Goal: Transaction & Acquisition: Obtain resource

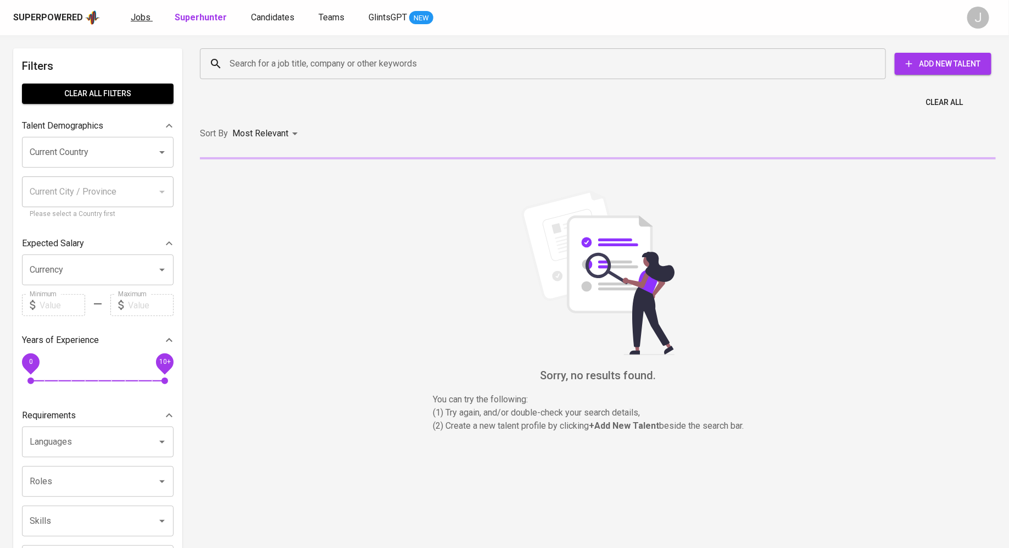
click at [139, 13] on span "Jobs" at bounding box center [141, 17] width 20 height 10
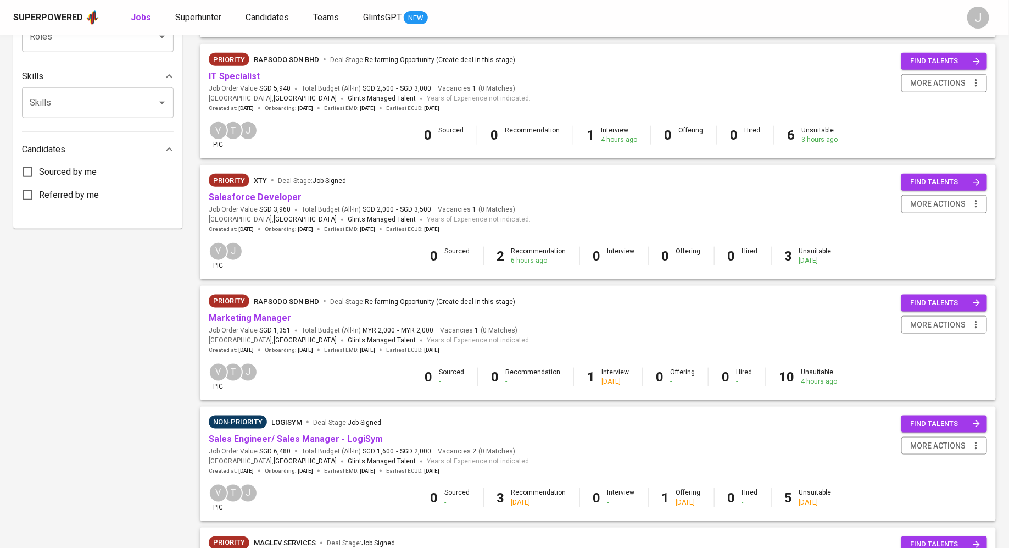
scroll to position [471, 0]
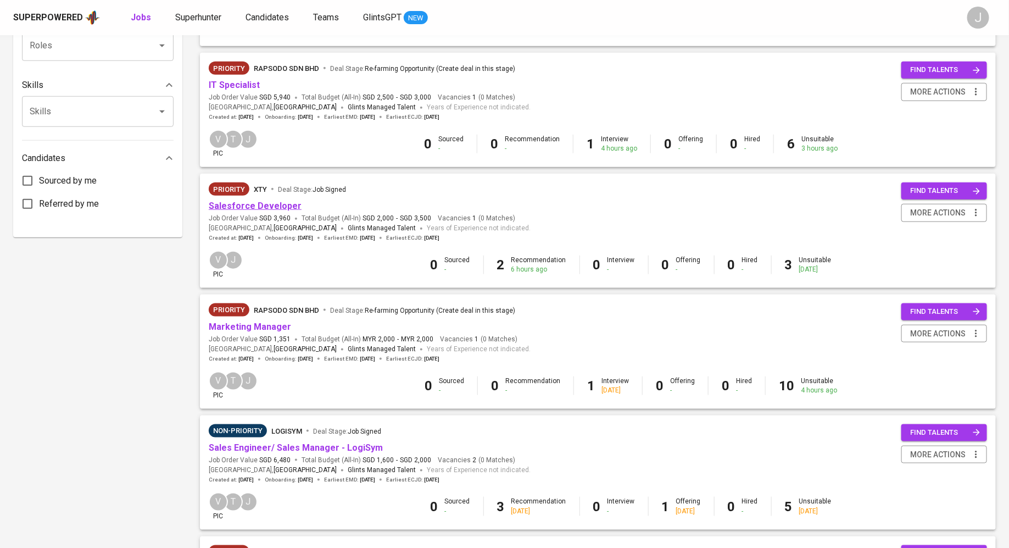
click at [267, 206] on link "Salesforce Developer" at bounding box center [255, 205] width 93 height 10
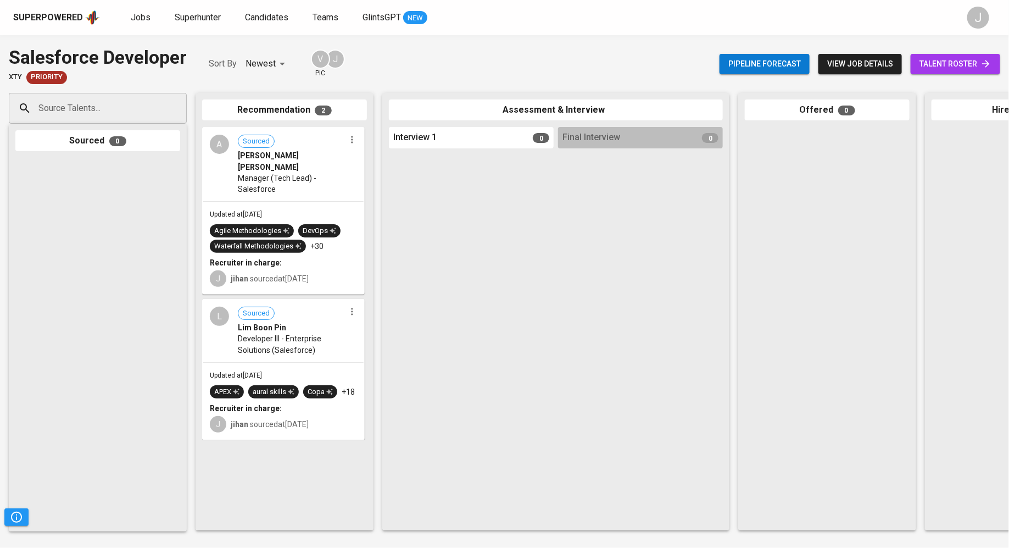
click at [267, 335] on span "Developer III - Enterprise Solutions (Salesforce)" at bounding box center [291, 344] width 107 height 22
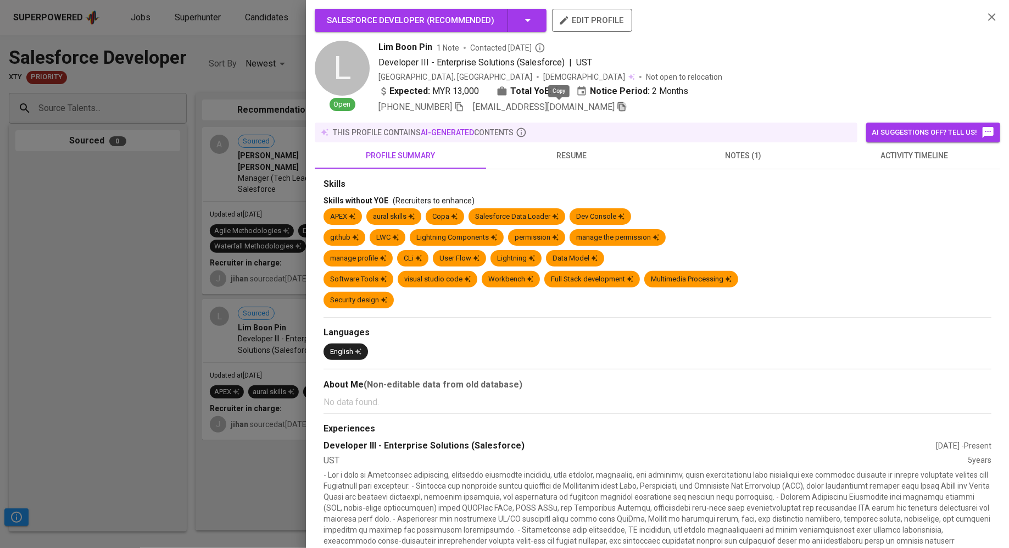
click at [617, 105] on icon "button" at bounding box center [622, 107] width 10 height 10
click at [208, 122] on div at bounding box center [504, 274] width 1009 height 548
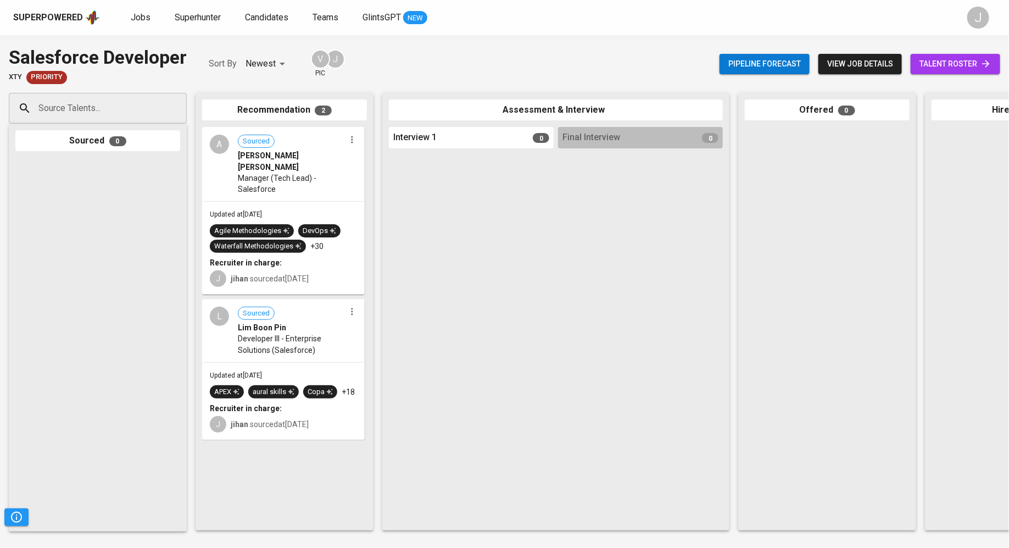
click at [854, 73] on button "view job details" at bounding box center [859, 64] width 83 height 20
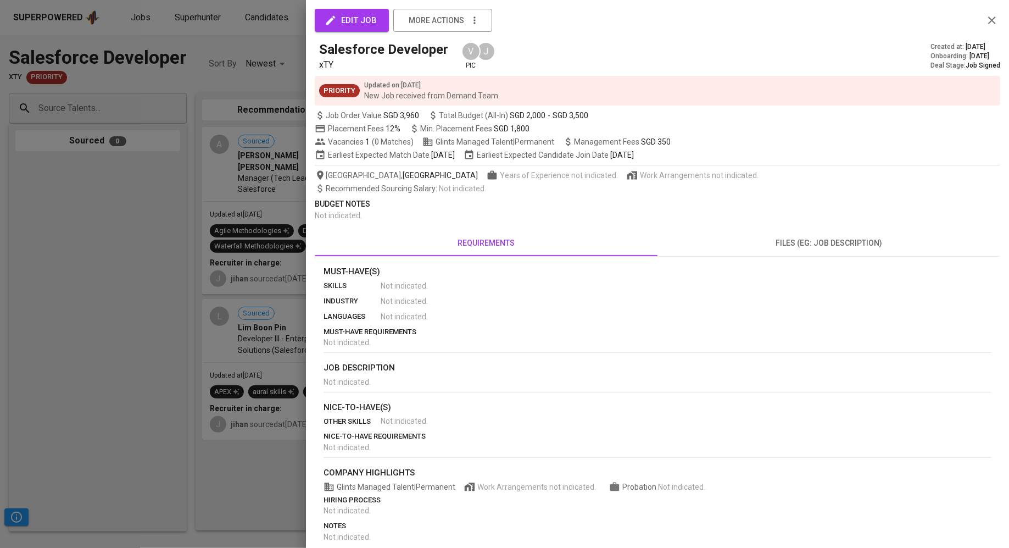
click at [74, 187] on div at bounding box center [504, 274] width 1009 height 548
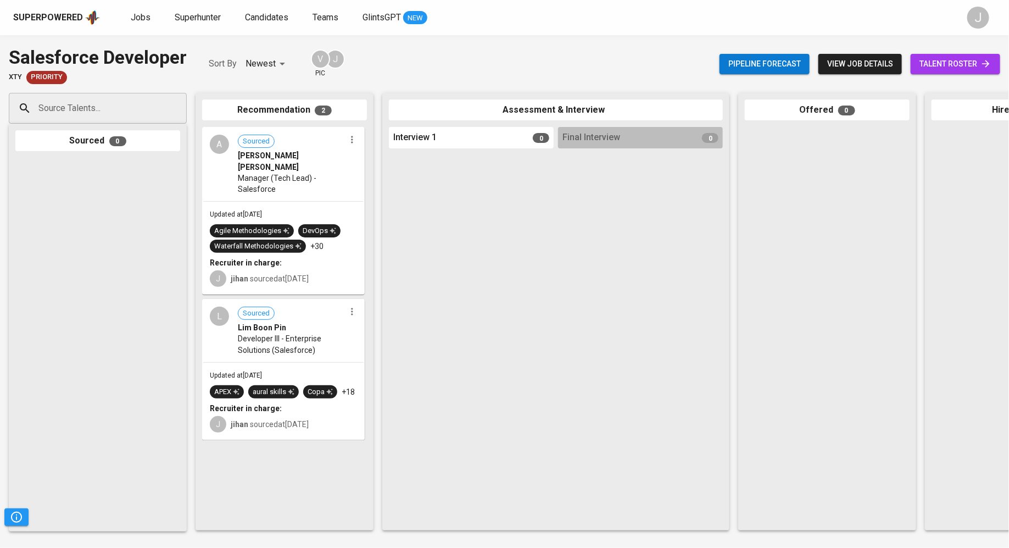
click at [966, 60] on span "talent roster" at bounding box center [955, 64] width 72 height 14
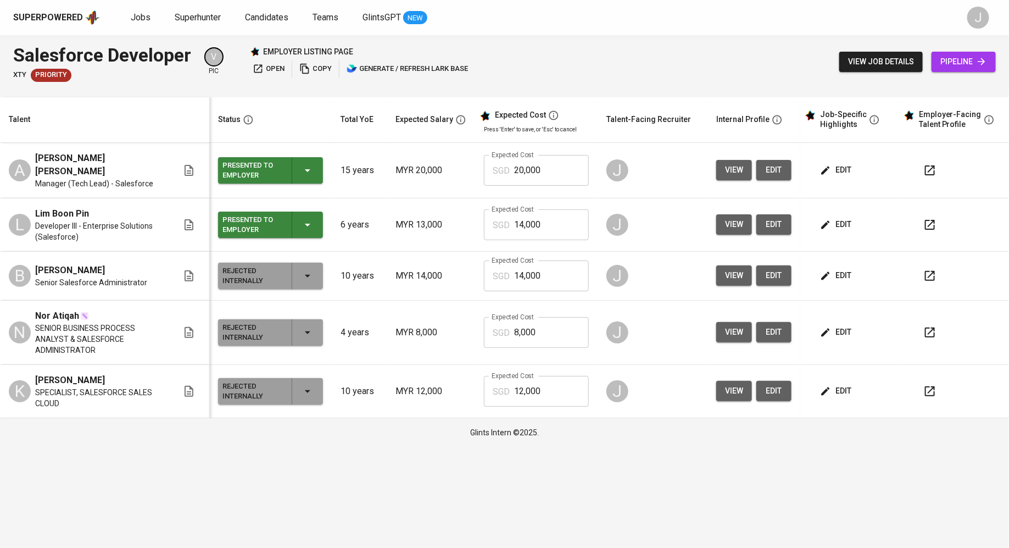
click at [888, 59] on span "view job details" at bounding box center [881, 62] width 66 height 14
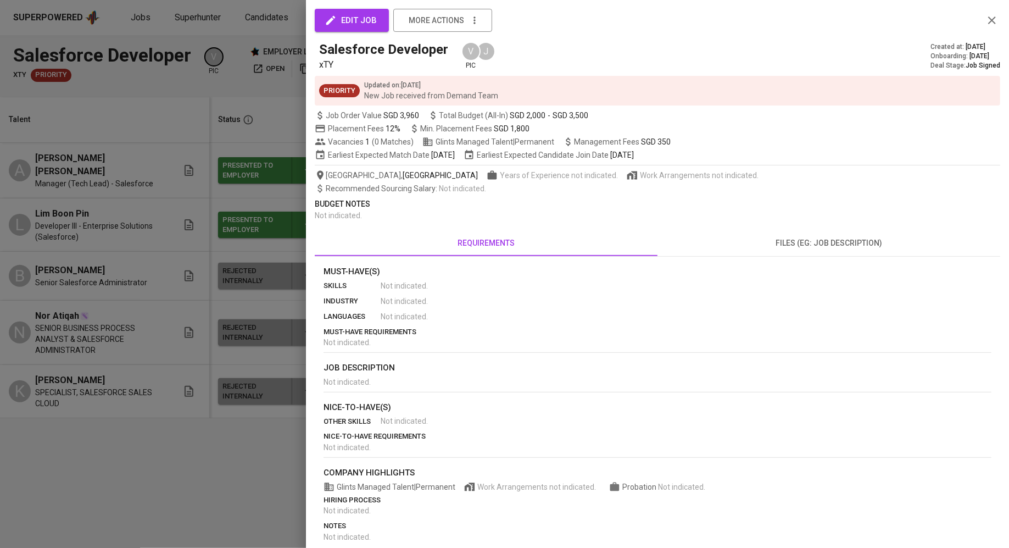
scroll to position [37, 0]
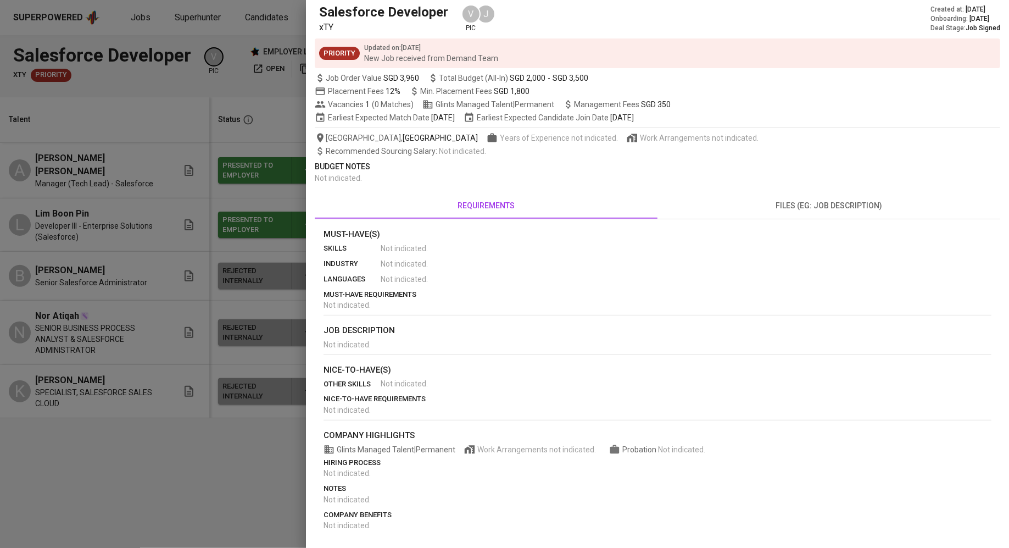
click at [829, 206] on span "files (eg: job description)" at bounding box center [829, 206] width 330 height 14
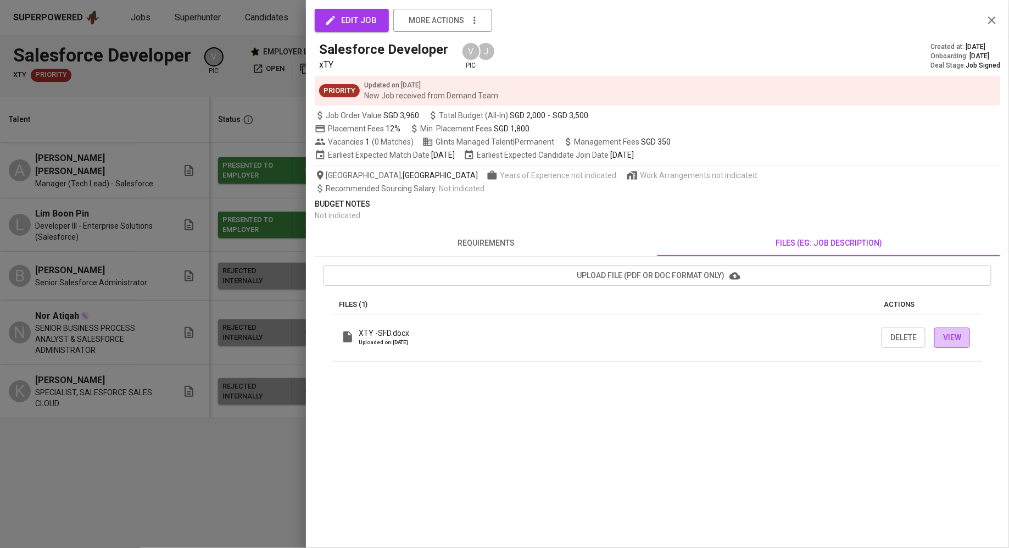
click at [950, 335] on span "View" at bounding box center [952, 338] width 18 height 14
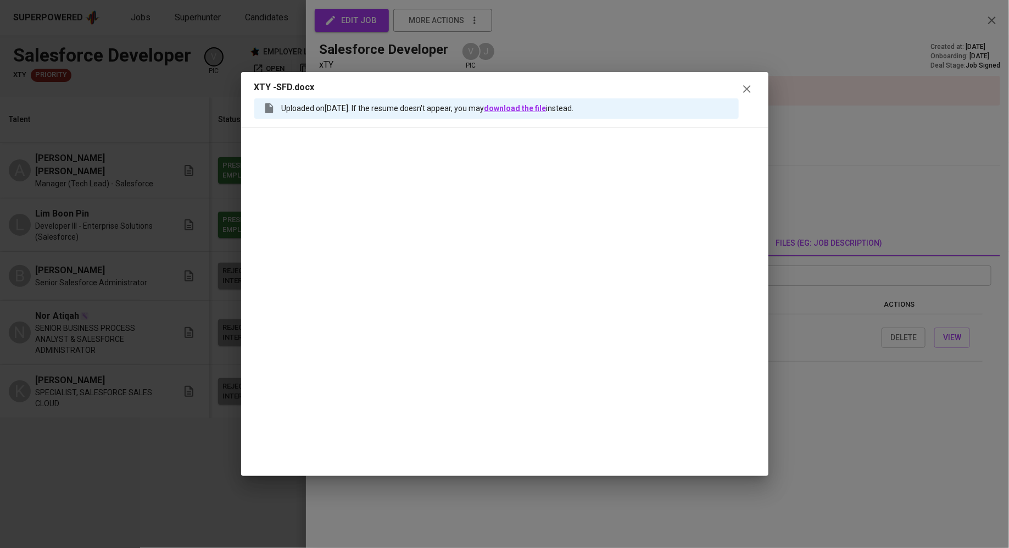
click at [531, 107] on link "download the file" at bounding box center [515, 108] width 62 height 9
click at [748, 86] on icon "button" at bounding box center [746, 88] width 13 height 13
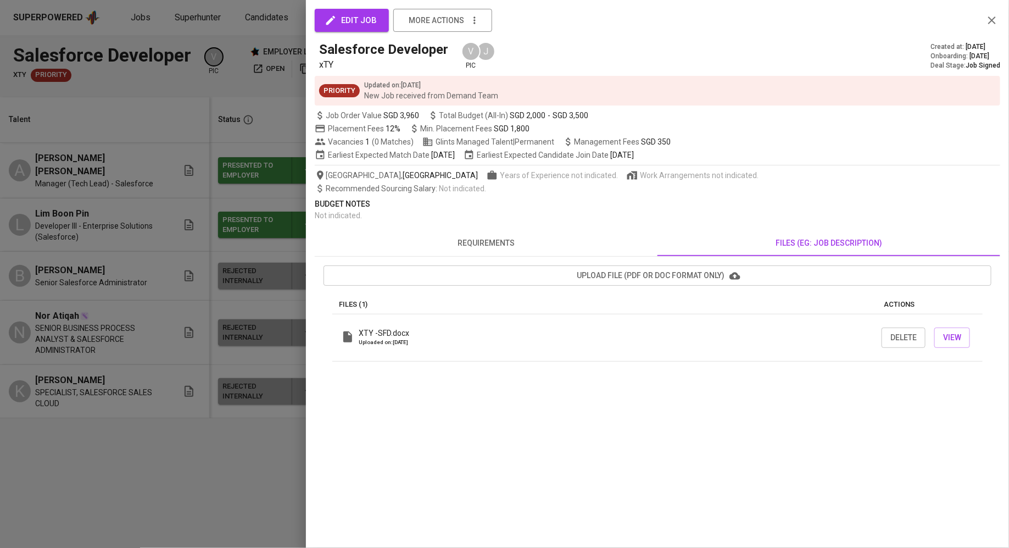
click at [170, 442] on div at bounding box center [504, 274] width 1009 height 548
